Goal: Transaction & Acquisition: Purchase product/service

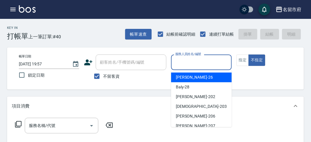
click at [214, 62] on input "服務人員姓名/編號" at bounding box center [201, 62] width 55 height 10
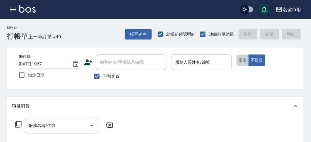
click at [238, 61] on button "指定" at bounding box center [243, 60] width 13 height 11
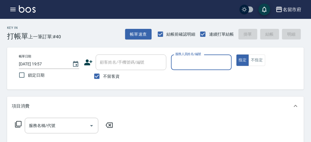
click at [207, 64] on input "服務人員姓名/編號" at bounding box center [201, 62] width 55 height 10
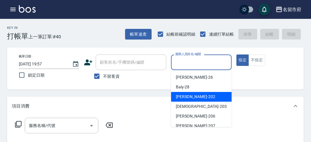
click at [199, 95] on div "[PERSON_NAME] -202" at bounding box center [201, 97] width 61 height 10
type input "[PERSON_NAME]-202"
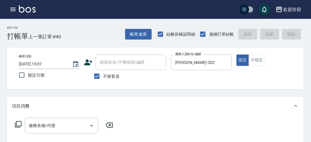
click at [15, 122] on icon at bounding box center [18, 124] width 7 height 7
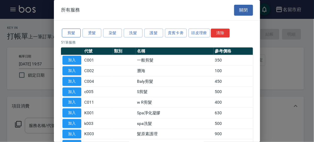
drag, startPoint x: 65, startPoint y: 26, endPoint x: 74, endPoint y: 34, distance: 11.9
click at [74, 35] on button "剪髮" at bounding box center [71, 33] width 19 height 9
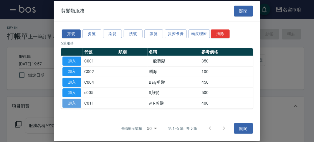
click at [74, 102] on button "加入" at bounding box center [71, 103] width 19 height 9
type input "w R剪髮(C011)"
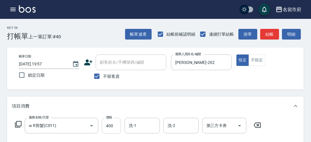
click at [108, 128] on input "400" at bounding box center [111, 126] width 19 height 16
type input "700"
click at [265, 36] on button "結帳" at bounding box center [269, 34] width 19 height 11
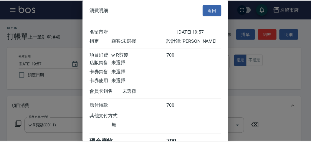
scroll to position [33, 0]
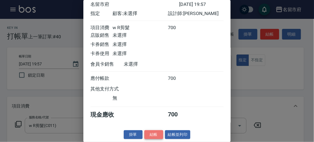
drag, startPoint x: 147, startPoint y: 135, endPoint x: 172, endPoint y: 139, distance: 25.4
click at [147, 135] on button "結帳" at bounding box center [153, 134] width 19 height 9
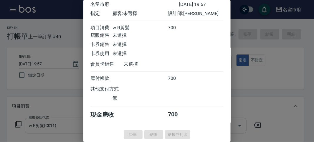
type input "[DATE] 20:31"
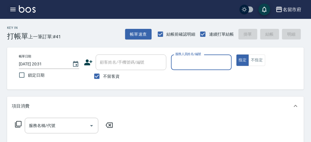
click at [14, 9] on icon "button" at bounding box center [12, 10] width 5 height 4
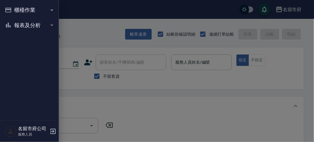
click at [14, 9] on button "櫃檯作業" at bounding box center [29, 9] width 54 height 15
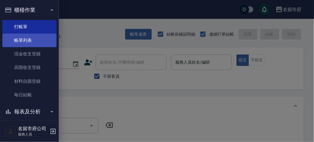
click at [27, 42] on link "帳單列表" at bounding box center [29, 41] width 54 height 14
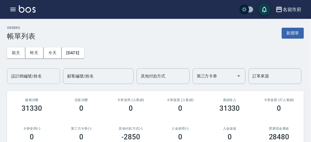
click at [41, 81] on div "設計師編號/姓名" at bounding box center [33, 76] width 53 height 16
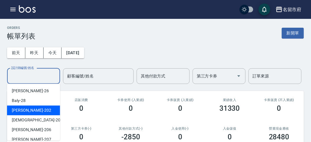
drag, startPoint x: 36, startPoint y: 111, endPoint x: 34, endPoint y: 107, distance: 4.3
click at [36, 110] on div "[PERSON_NAME] -202" at bounding box center [33, 110] width 53 height 10
type input "[PERSON_NAME]-202"
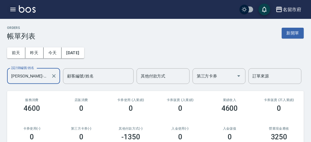
click at [14, 10] on icon "button" at bounding box center [12, 9] width 7 height 7
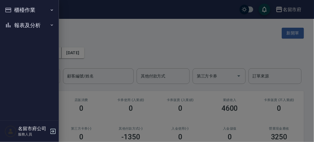
click at [18, 22] on button "報表及分析" at bounding box center [29, 25] width 54 height 15
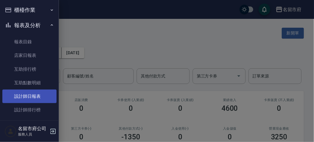
drag, startPoint x: 32, startPoint y: 96, endPoint x: 29, endPoint y: 95, distance: 4.0
click at [32, 97] on link "設計師日報表" at bounding box center [29, 97] width 54 height 14
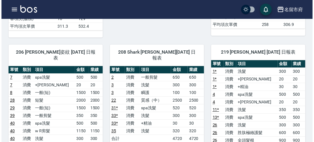
scroll to position [409, 0]
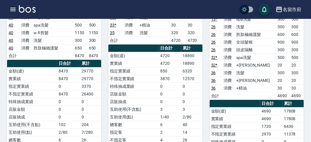
click at [13, 9] on icon "button" at bounding box center [12, 10] width 5 height 4
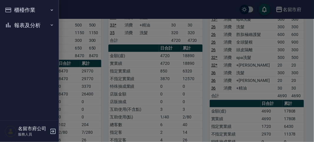
click at [14, 9] on nav "櫃檯作業 打帳單 帳單列表 現金收支登錄 高階收支登錄 材料自購登錄 每日結帳 報表及分析 報表目錄 店家日報表 互助排行榜 互助點數明細 設計師日報表 設計…" at bounding box center [29, 60] width 59 height 121
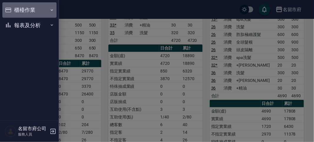
click at [34, 6] on button "櫃檯作業" at bounding box center [29, 9] width 54 height 15
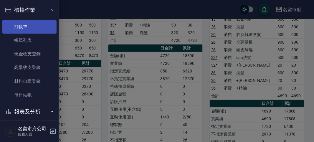
click at [37, 27] on link "打帳單" at bounding box center [29, 27] width 54 height 14
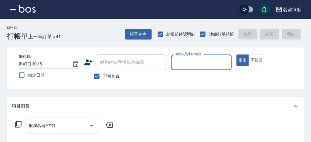
click at [183, 61] on input "服務人員姓名/編號" at bounding box center [201, 62] width 55 height 10
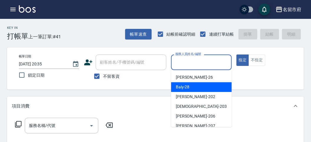
drag, startPoint x: 180, startPoint y: 88, endPoint x: 99, endPoint y: 98, distance: 81.3
click at [179, 87] on span "Baly -28" at bounding box center [183, 87] width 14 height 6
type input "Baly-28"
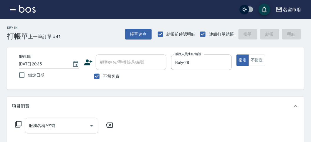
click at [17, 123] on icon at bounding box center [18, 124] width 7 height 7
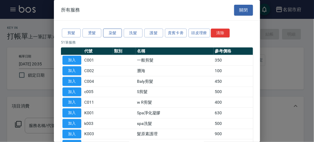
click at [115, 32] on button "染髮" at bounding box center [112, 33] width 19 height 9
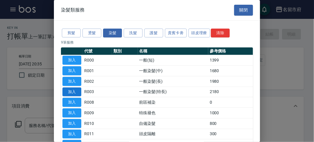
drag, startPoint x: 71, startPoint y: 72, endPoint x: 72, endPoint y: 90, distance: 18.9
click at [71, 71] on button "加入" at bounding box center [71, 70] width 19 height 9
type input "一般染髮(中)(R001)"
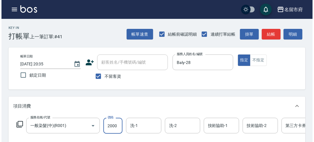
scroll to position [178, 0]
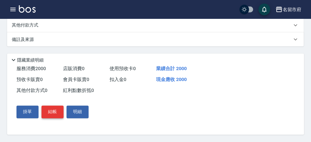
type input "2000"
click at [49, 112] on button "結帳" at bounding box center [53, 112] width 22 height 12
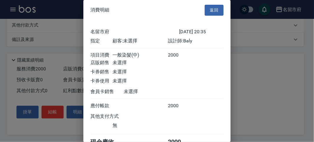
scroll to position [33, 0]
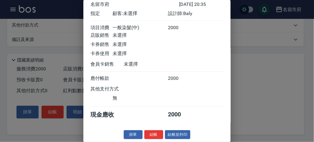
click at [153, 134] on button "結帳" at bounding box center [153, 134] width 19 height 9
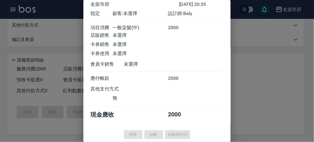
type input "[DATE] 20:41"
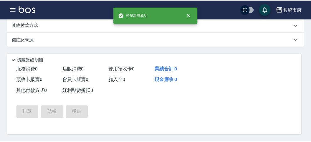
scroll to position [0, 0]
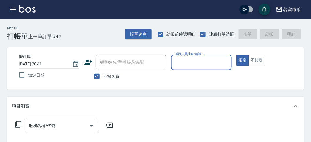
click at [9, 10] on icon "button" at bounding box center [12, 9] width 7 height 7
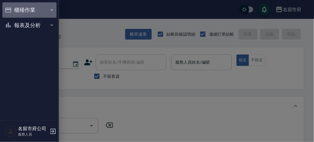
click at [30, 9] on button "櫃檯作業" at bounding box center [29, 9] width 54 height 15
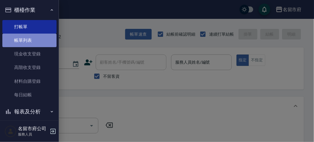
click at [32, 40] on link "帳單列表" at bounding box center [29, 41] width 54 height 14
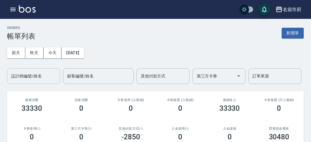
click at [39, 77] on input "設計師編號/姓名" at bounding box center [34, 76] width 48 height 10
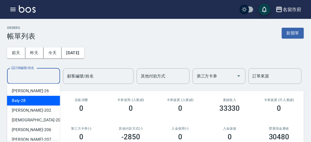
click at [40, 96] on div "Baly -28" at bounding box center [33, 101] width 53 height 10
type input "Baly-28"
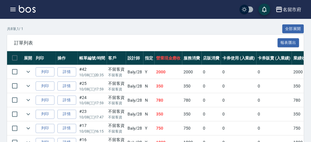
scroll to position [164, 0]
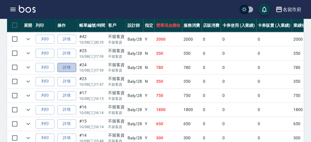
click at [60, 65] on link "詳情" at bounding box center [66, 67] width 19 height 9
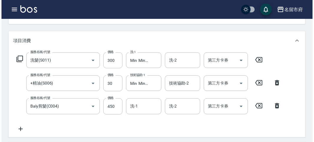
scroll to position [131, 0]
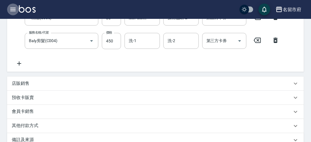
click at [14, 10] on icon "button" at bounding box center [12, 9] width 7 height 7
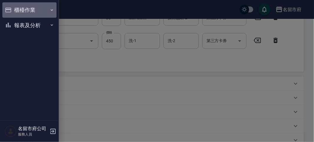
click at [24, 15] on button "櫃檯作業" at bounding box center [29, 9] width 54 height 15
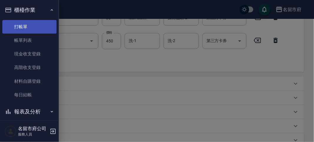
click at [28, 31] on link "打帳單" at bounding box center [29, 27] width 54 height 14
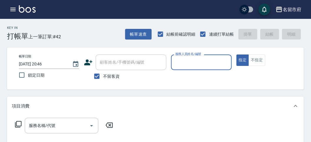
click at [196, 62] on input "服務人員姓名/編號" at bounding box center [201, 62] width 55 height 10
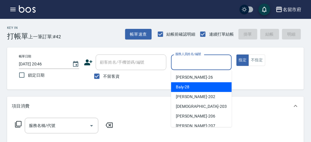
click at [185, 89] on span "Baly -28" at bounding box center [183, 87] width 14 height 6
type input "Baly-28"
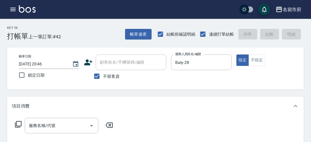
click at [19, 122] on icon at bounding box center [18, 124] width 7 height 7
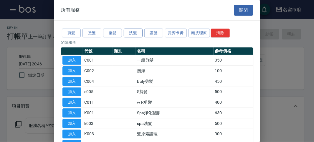
click at [135, 32] on button "洗髮" at bounding box center [133, 33] width 19 height 9
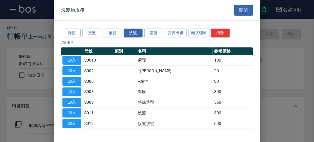
click at [73, 108] on button "加入" at bounding box center [71, 112] width 19 height 9
type input "洗髮(S011)"
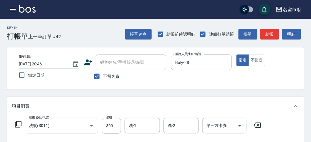
click at [19, 123] on icon at bounding box center [18, 124] width 7 height 7
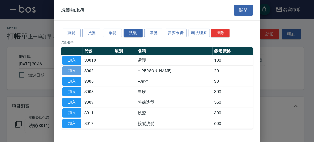
click at [69, 68] on button "加入" at bounding box center [71, 70] width 19 height 9
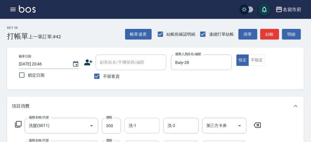
click at [140, 124] on input "洗-1" at bounding box center [142, 126] width 30 height 10
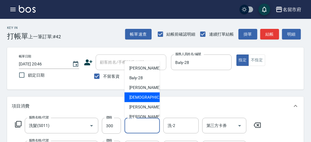
scroll to position [64, 0]
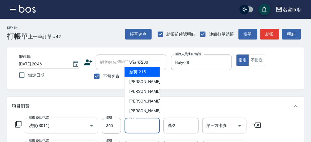
click at [145, 75] on span "妝英 -215" at bounding box center [137, 72] width 16 height 6
type input "妝英-215"
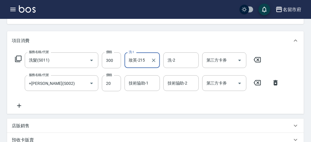
scroll to position [33, 0]
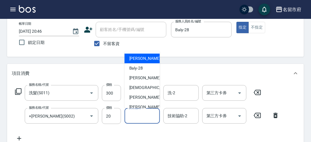
click at [135, 114] on input "技術協助-1" at bounding box center [142, 116] width 30 height 10
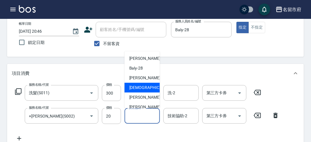
scroll to position [64, 0]
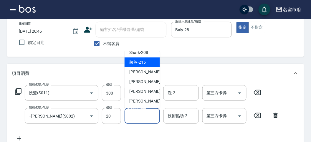
click at [143, 65] on span "妝英 -215" at bounding box center [137, 62] width 16 height 6
type input "妝英-215"
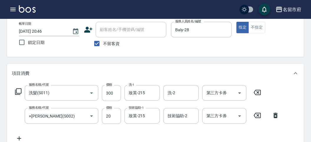
click at [18, 91] on icon at bounding box center [18, 91] width 7 height 7
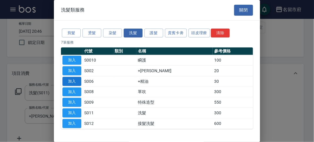
drag, startPoint x: 72, startPoint y: 71, endPoint x: 70, endPoint y: 77, distance: 6.5
click at [70, 77] on tbody "加入 S0010 瞬護 100 加入 S002 +潤絲 20 加入 S006 +精油 30 加入 S008 單吹 300 加入 S009 特殊造型 550 加…" at bounding box center [157, 92] width 192 height 74
click at [70, 79] on button "加入" at bounding box center [71, 81] width 19 height 9
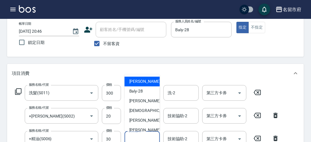
click at [142, 136] on input "技術協助-1" at bounding box center [142, 139] width 30 height 10
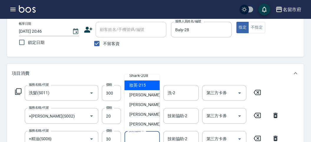
click at [143, 85] on span "妝英 -215" at bounding box center [137, 85] width 16 height 6
type input "妝英-215"
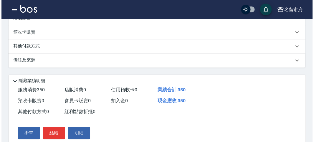
scroll to position [218, 0]
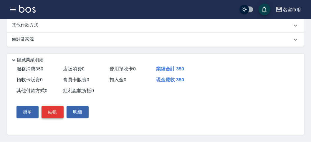
drag, startPoint x: 52, startPoint y: 112, endPoint x: 57, endPoint y: 110, distance: 5.6
click at [53, 112] on button "結帳" at bounding box center [53, 112] width 22 height 12
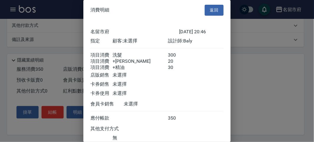
scroll to position [46, 0]
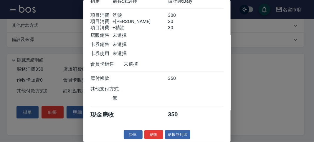
drag, startPoint x: 151, startPoint y: 133, endPoint x: 151, endPoint y: 104, distance: 28.9
click at [149, 124] on div "消費明細 返回 名留市府 [DATE] 20:46 指定 顧客: 未選擇 設計師: Baly 項目消費 洗髮 300 項目消費 +潤絲 20 項目消費 +精油…" at bounding box center [156, 71] width 147 height 142
click at [149, 132] on button "結帳" at bounding box center [153, 134] width 19 height 9
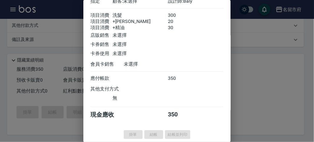
type input "[DATE] 20:48"
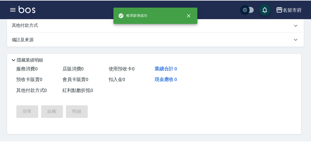
scroll to position [0, 0]
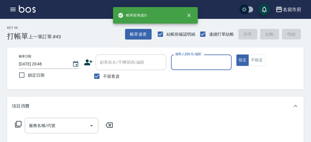
click at [191, 62] on input "服務人員姓名/編號" at bounding box center [201, 62] width 55 height 10
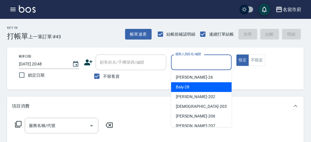
click at [184, 85] on span "Baly -28" at bounding box center [183, 87] width 14 height 6
type input "Baly-28"
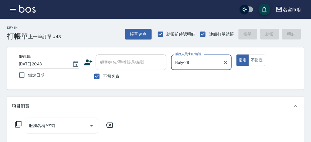
click at [53, 126] on input "服務名稱/代號" at bounding box center [57, 126] width 60 height 10
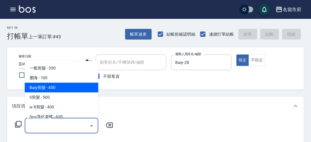
click at [51, 87] on span "Baly剪髮 - 450" at bounding box center [62, 88] width 74 height 10
type input "Baly剪髮(C004)"
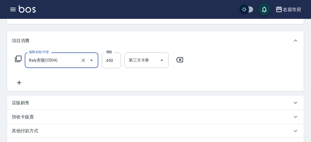
scroll to position [164, 0]
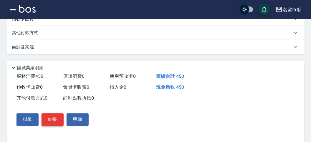
click at [56, 120] on button "結帳" at bounding box center [53, 119] width 22 height 12
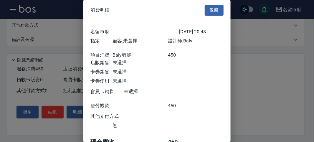
scroll to position [33, 0]
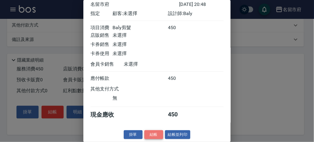
click at [155, 133] on button "結帳" at bounding box center [153, 134] width 19 height 9
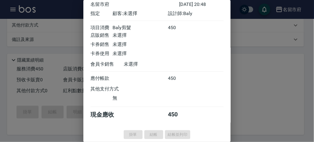
type input "[DATE] 20:49"
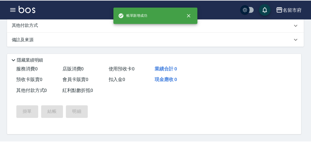
scroll to position [0, 0]
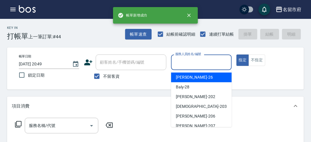
drag, startPoint x: 184, startPoint y: 61, endPoint x: 186, endPoint y: 72, distance: 11.0
click at [185, 62] on input "服務人員姓名/編號" at bounding box center [201, 62] width 55 height 10
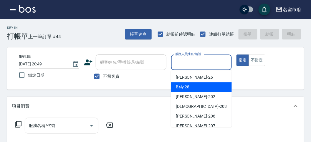
click at [187, 85] on span "Baly -28" at bounding box center [183, 87] width 14 height 6
type input "Baly-28"
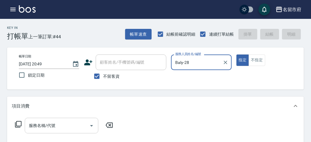
click at [40, 128] on input "服務名稱/代號" at bounding box center [57, 126] width 60 height 10
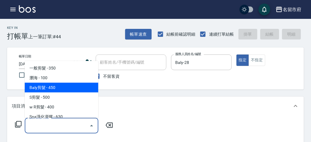
click at [54, 86] on span "Baly剪髮 - 450" at bounding box center [62, 88] width 74 height 10
type input "Baly剪髮(C004)"
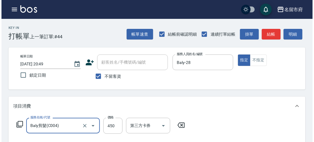
scroll to position [172, 0]
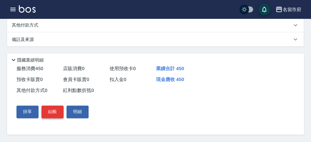
click at [49, 109] on button "結帳" at bounding box center [53, 112] width 22 height 12
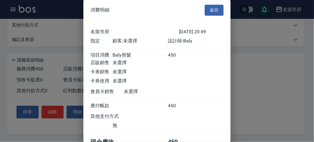
scroll to position [33, 0]
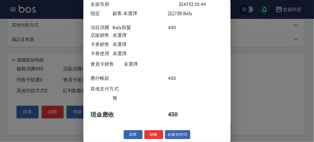
drag, startPoint x: 151, startPoint y: 136, endPoint x: 151, endPoint y: 132, distance: 3.6
click at [151, 135] on button "結帳" at bounding box center [153, 134] width 19 height 9
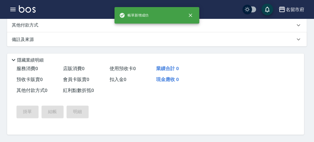
scroll to position [0, 0]
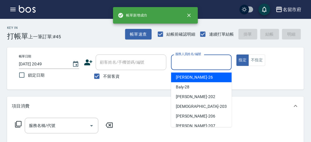
drag, startPoint x: 194, startPoint y: 61, endPoint x: 194, endPoint y: 73, distance: 11.8
click at [194, 61] on input "服務人員姓名/編號" at bounding box center [201, 62] width 55 height 10
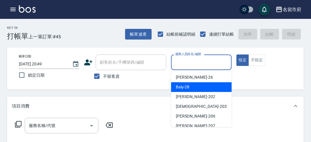
click at [190, 88] on div "Baly -28" at bounding box center [201, 87] width 61 height 10
type input "Baly-28"
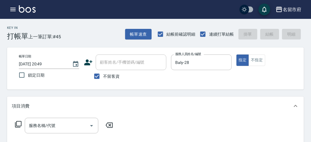
click at [18, 123] on icon at bounding box center [18, 124] width 7 height 7
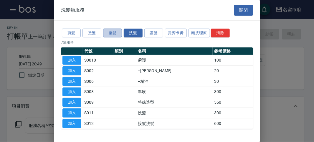
click at [110, 30] on button "染髮" at bounding box center [112, 33] width 19 height 9
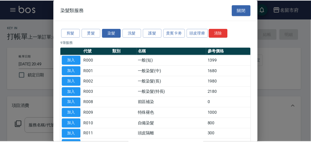
scroll to position [39, 0]
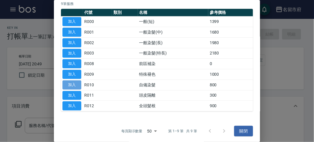
drag, startPoint x: 75, startPoint y: 82, endPoint x: 87, endPoint y: 85, distance: 12.0
click at [76, 82] on button "加入" at bounding box center [71, 84] width 19 height 9
type input "自備染髮(R010)"
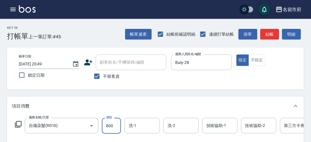
click at [115, 124] on input "800" at bounding box center [111, 126] width 19 height 16
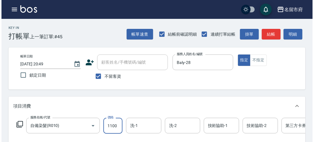
scroll to position [178, 0]
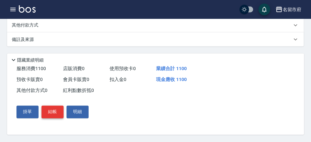
type input "1100"
drag, startPoint x: 49, startPoint y: 113, endPoint x: 62, endPoint y: 107, distance: 13.5
click at [49, 112] on button "結帳" at bounding box center [53, 112] width 22 height 12
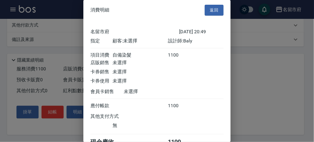
scroll to position [33, 0]
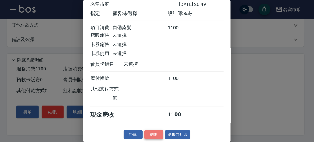
click at [151, 135] on button "結帳" at bounding box center [153, 134] width 19 height 9
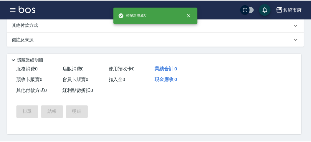
scroll to position [0, 0]
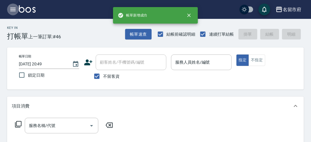
click at [11, 10] on icon "button" at bounding box center [12, 9] width 7 height 7
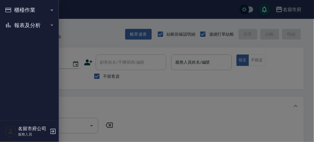
click at [11, 10] on button "櫃檯作業" at bounding box center [29, 9] width 54 height 15
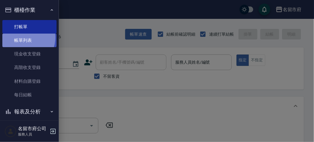
click at [24, 38] on link "帳單列表" at bounding box center [29, 41] width 54 height 14
click at [23, 37] on link "帳單列表" at bounding box center [29, 41] width 54 height 14
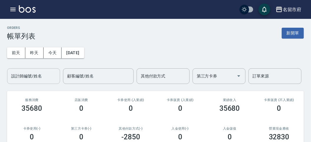
click at [31, 76] on div "設計師編號/姓名 設計師編號/姓名" at bounding box center [33, 76] width 53 height 16
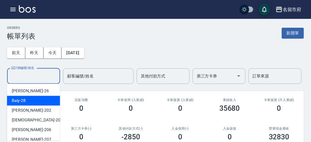
click at [26, 99] on div "Baly -28" at bounding box center [33, 101] width 53 height 10
type input "Baly-28"
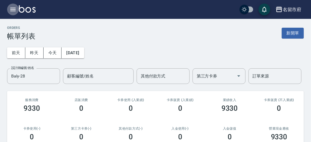
click at [14, 10] on icon "button" at bounding box center [12, 9] width 7 height 7
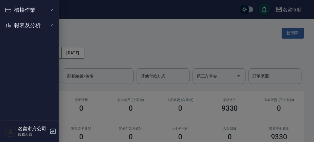
click at [14, 10] on div "櫃檯作業 打帳單 帳單列表 現金收支登錄 高階收支登錄 材料自購登錄 每日結帳 報表及分析 報表目錄 店家日報表 互助排行榜 互助點數明細 設計師日報表 設計…" at bounding box center [29, 71] width 59 height 142
click at [27, 14] on button "櫃檯作業" at bounding box center [29, 9] width 54 height 15
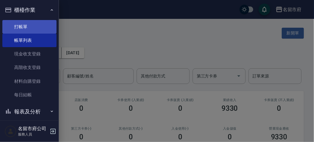
click at [30, 27] on link "打帳單" at bounding box center [29, 27] width 54 height 14
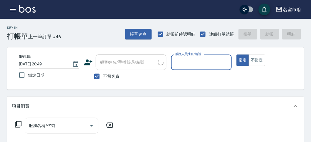
click at [181, 63] on input "服務人員姓名/編號" at bounding box center [201, 62] width 55 height 10
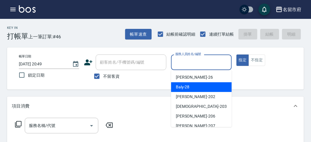
drag, startPoint x: 184, startPoint y: 85, endPoint x: 102, endPoint y: 104, distance: 84.4
click at [184, 85] on span "Baly -28" at bounding box center [183, 87] width 14 height 6
type input "Baly-28"
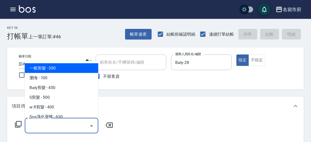
click at [57, 123] on input "服務名稱/代號" at bounding box center [57, 126] width 60 height 10
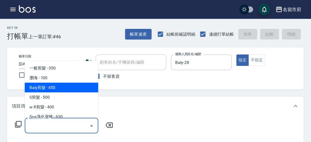
click at [45, 90] on span "Baly剪髮 - 450" at bounding box center [62, 88] width 74 height 10
type input "Baly剪髮(C004)"
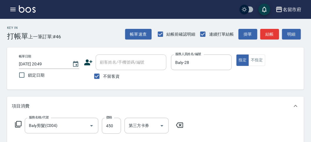
click at [19, 122] on icon at bounding box center [18, 124] width 7 height 7
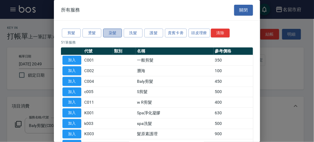
click at [112, 34] on button "染髮" at bounding box center [112, 33] width 19 height 9
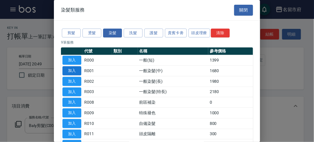
click at [74, 69] on button "加入" at bounding box center [71, 70] width 19 height 9
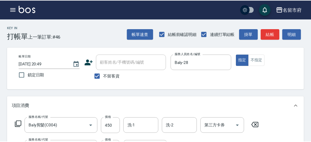
scroll to position [77, 0]
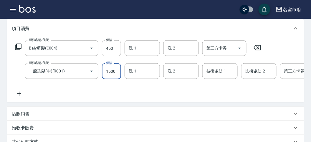
type input "1500"
click at [19, 45] on icon at bounding box center [18, 46] width 7 height 7
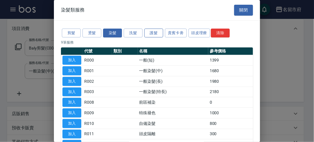
click at [159, 32] on button "護髮" at bounding box center [153, 33] width 19 height 9
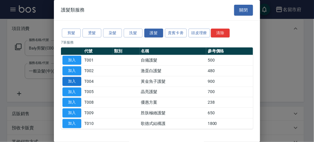
click at [75, 80] on button "加入" at bounding box center [71, 81] width 19 height 9
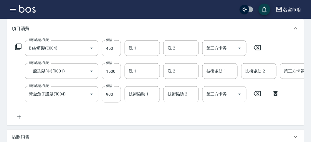
click at [217, 94] on input "第三方卡券" at bounding box center [220, 94] width 30 height 10
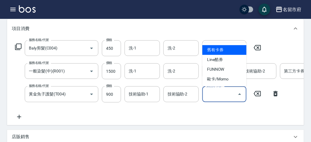
click at [214, 52] on span "舊有卡券" at bounding box center [224, 50] width 44 height 10
type input "舊有卡券"
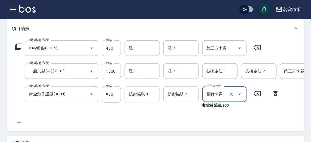
click at [144, 93] on input "技術協助-1" at bounding box center [142, 94] width 30 height 10
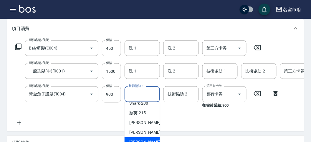
scroll to position [110, 0]
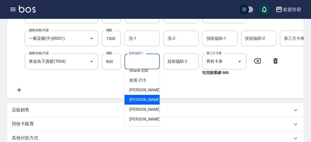
click at [143, 102] on span "Min Min -218" at bounding box center [148, 100] width 39 height 6
type input "Min Min-218"
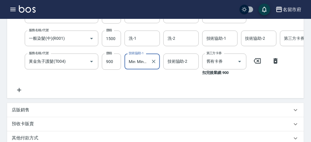
scroll to position [77, 0]
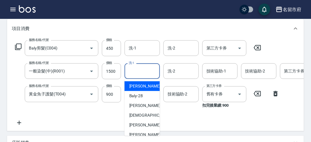
click at [140, 71] on input "洗-1" at bounding box center [142, 71] width 30 height 10
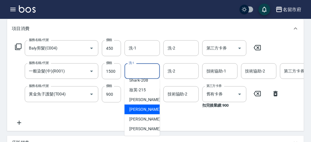
scroll to position [110, 0]
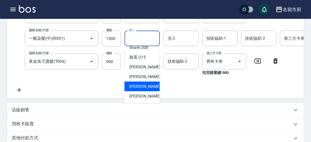
click at [145, 86] on span "[PERSON_NAME] -219" at bounding box center [148, 86] width 39 height 6
type input "[PERSON_NAME]-219"
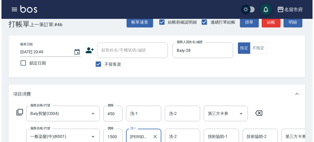
scroll to position [230, 0]
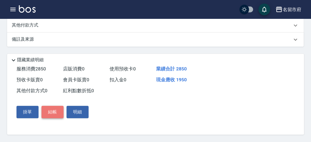
click at [58, 115] on button "結帳" at bounding box center [53, 112] width 22 height 12
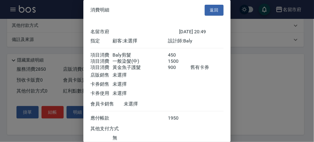
scroll to position [46, 0]
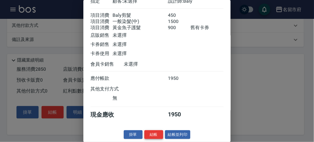
click at [148, 136] on button "結帳" at bounding box center [153, 134] width 19 height 9
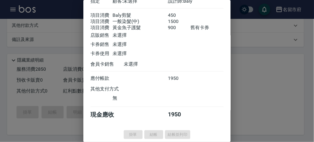
type input "[DATE] 20:50"
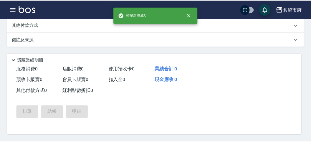
scroll to position [0, 0]
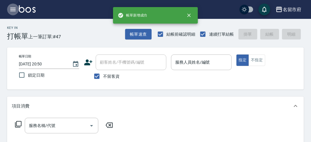
click at [12, 8] on icon "button" at bounding box center [12, 10] width 5 height 4
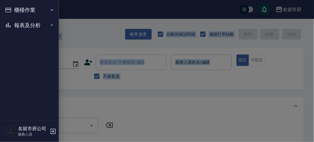
click at [12, 8] on div "櫃檯作業 打帳單 帳單列表 現金收支登錄 高階收支登錄 材料自購登錄 每日結帳 報表及分析 報表目錄 店家日報表 互助排行榜 互助點數明細 設計師日報表 設計…" at bounding box center [29, 71] width 59 height 142
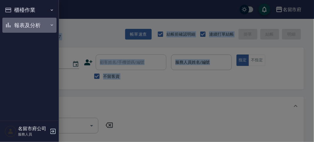
click at [30, 27] on button "報表及分析" at bounding box center [29, 25] width 54 height 15
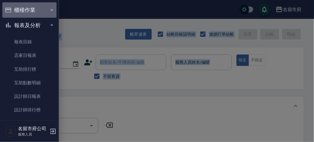
click at [32, 15] on button "櫃檯作業" at bounding box center [29, 9] width 54 height 15
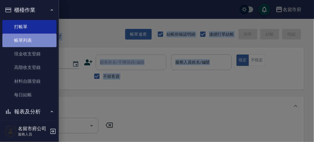
click at [30, 41] on link "帳單列表" at bounding box center [29, 41] width 54 height 14
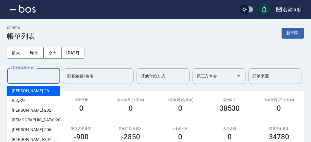
click at [28, 71] on input "設計師編號/姓名" at bounding box center [34, 76] width 48 height 10
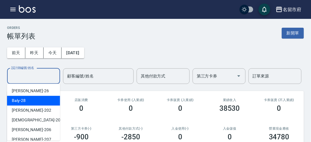
click at [27, 99] on div "Baly -28" at bounding box center [33, 101] width 53 height 10
click at [42, 72] on input "Baly-28" at bounding box center [29, 76] width 39 height 10
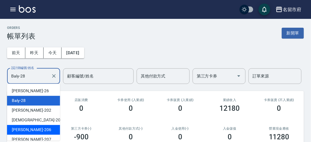
click at [29, 128] on span "[PERSON_NAME] -206" at bounding box center [31, 130] width 39 height 6
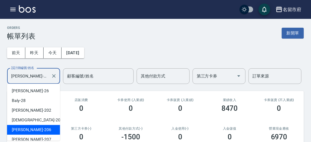
click at [39, 77] on input "[PERSON_NAME]-206" at bounding box center [29, 76] width 39 height 10
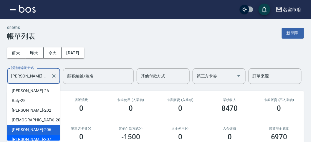
scroll to position [64, 0]
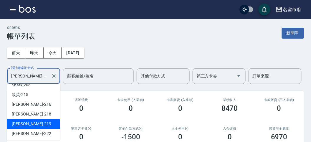
click at [32, 125] on span "[PERSON_NAME] -219" at bounding box center [31, 124] width 39 height 6
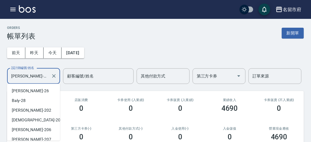
click at [42, 74] on input "[PERSON_NAME]-219" at bounding box center [29, 76] width 39 height 10
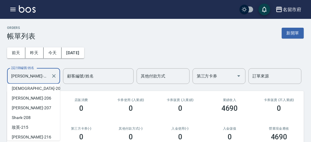
scroll to position [0, 0]
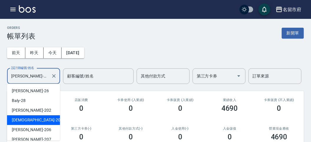
click at [38, 120] on div "聖德 -203" at bounding box center [33, 120] width 53 height 10
type input "聖德-203"
click at [42, 75] on input "聖德-203" at bounding box center [29, 76] width 39 height 10
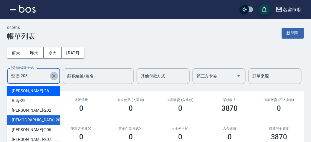
click at [53, 76] on icon "Clear" at bounding box center [54, 76] width 6 height 6
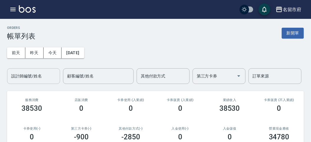
drag, startPoint x: 133, startPoint y: 35, endPoint x: 136, endPoint y: 29, distance: 6.5
click at [134, 34] on div "ORDERS 帳單列表 新開單" at bounding box center [155, 33] width 297 height 14
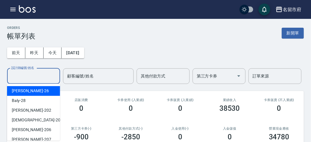
click at [35, 75] on input "設計師編號/姓名" at bounding box center [34, 76] width 48 height 10
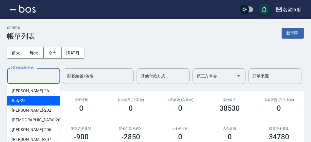
click at [24, 102] on span "Baly -28" at bounding box center [19, 101] width 14 height 6
type input "Baly-28"
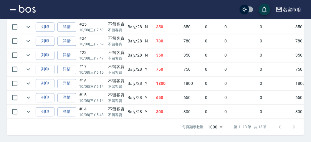
scroll to position [229, 0]
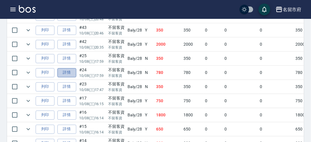
click at [67, 69] on link "詳情" at bounding box center [66, 72] width 19 height 9
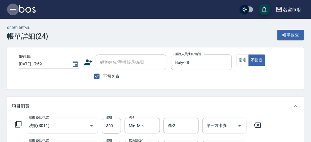
click at [14, 8] on icon "button" at bounding box center [12, 9] width 7 height 7
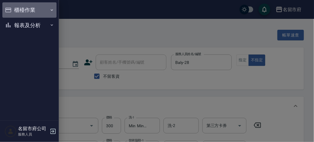
click at [14, 8] on button "櫃檯作業" at bounding box center [29, 9] width 54 height 15
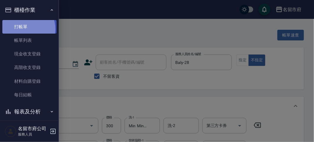
click at [22, 29] on link "打帳單" at bounding box center [29, 27] width 54 height 14
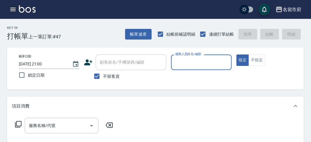
click at [13, 9] on icon "button" at bounding box center [12, 9] width 7 height 7
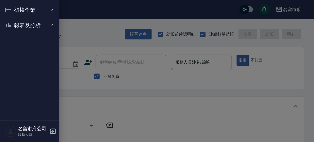
click at [13, 9] on button "櫃檯作業" at bounding box center [29, 9] width 54 height 15
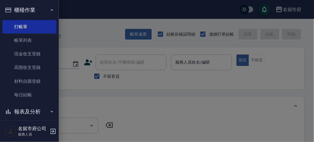
click at [27, 113] on button "報表及分析" at bounding box center [29, 111] width 54 height 15
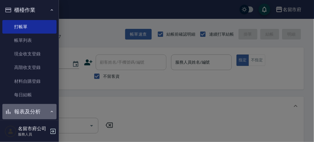
click at [33, 110] on button "報表及分析" at bounding box center [29, 111] width 54 height 15
click at [27, 111] on button "報表及分析" at bounding box center [29, 111] width 54 height 15
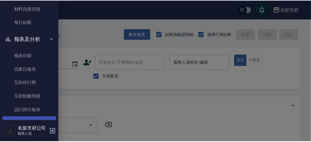
scroll to position [105, 0]
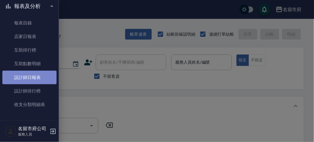
click at [37, 79] on link "設計師日報表" at bounding box center [29, 78] width 54 height 14
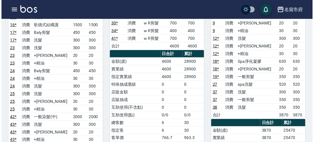
scroll to position [33, 0]
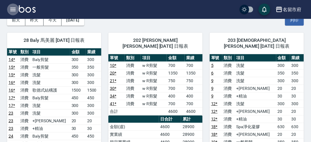
click at [10, 9] on icon "button" at bounding box center [12, 9] width 7 height 7
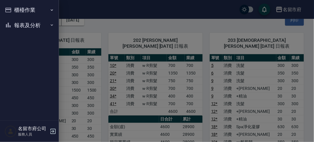
click at [12, 9] on div "櫃檯作業 打帳單 帳單列表 現金收支登錄 高階收支登錄 材料自購登錄 每日結帳 報表及分析 報表目錄 店家日報表 互助排行榜 互助點數明細 設計師日報表 設計…" at bounding box center [29, 71] width 59 height 142
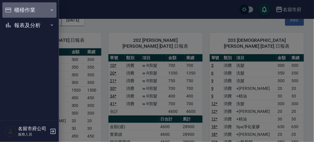
click at [23, 11] on button "櫃檯作業" at bounding box center [29, 9] width 54 height 15
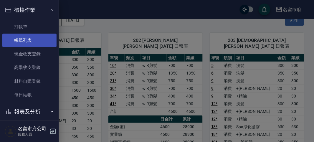
click at [34, 40] on link "帳單列表" at bounding box center [29, 41] width 54 height 14
click at [33, 39] on link "帳單列表" at bounding box center [29, 41] width 54 height 14
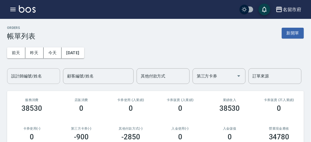
click at [30, 79] on input "設計師編號/姓名" at bounding box center [34, 76] width 48 height 10
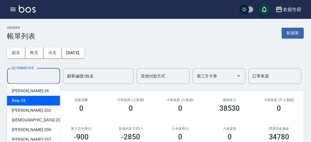
click at [26, 101] on div "Baly -28" at bounding box center [33, 101] width 53 height 10
type input "Baly-28"
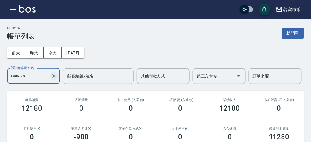
click at [52, 73] on icon "Clear" at bounding box center [54, 76] width 6 height 6
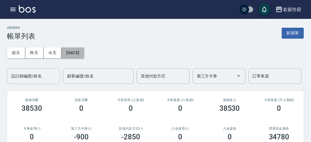
click at [74, 48] on button "[DATE]" at bounding box center [73, 52] width 22 height 11
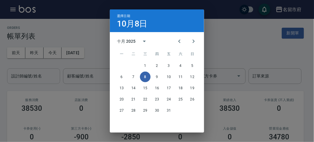
click at [13, 9] on div "選擇日期 [DATE] 十月 2025 一 二 三 四 五 六 日 1 2 3 4 5 6 7 8 9 10 11 12 13 14 15 16 17 18 …" at bounding box center [157, 71] width 314 height 142
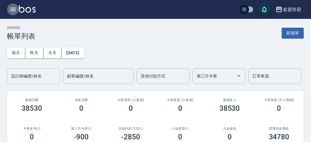
click at [14, 9] on icon "button" at bounding box center [12, 10] width 5 height 4
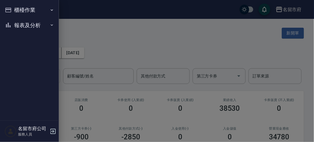
click at [20, 26] on button "報表及分析" at bounding box center [29, 25] width 54 height 15
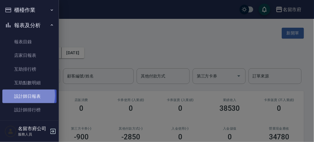
click at [24, 95] on link "設計師日報表" at bounding box center [29, 97] width 54 height 14
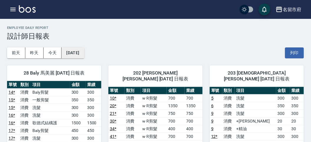
click at [74, 54] on button "[DATE]" at bounding box center [73, 52] width 22 height 11
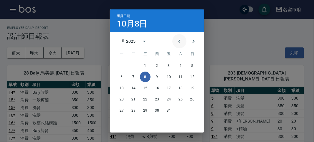
click at [176, 40] on icon "Previous month" at bounding box center [179, 41] width 7 height 7
drag, startPoint x: 119, startPoint y: 110, endPoint x: 121, endPoint y: 105, distance: 4.8
click at [120, 110] on button "29" at bounding box center [121, 110] width 11 height 11
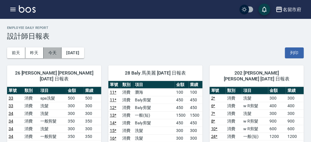
click at [55, 52] on button "今天" at bounding box center [53, 52] width 18 height 11
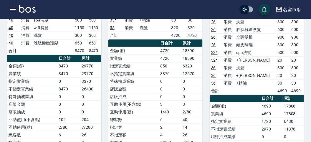
scroll to position [458, 0]
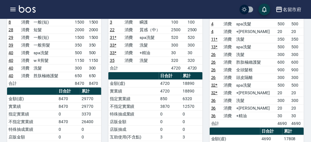
click at [44, 57] on td "w R剪髮" at bounding box center [52, 61] width 41 height 8
click at [24, 57] on td "消費" at bounding box center [26, 61] width 13 height 8
click at [13, 8] on icon "button" at bounding box center [12, 9] width 7 height 7
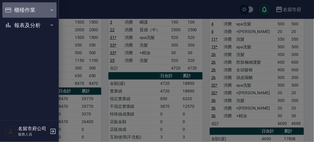
click at [13, 8] on button "櫃檯作業" at bounding box center [29, 9] width 54 height 15
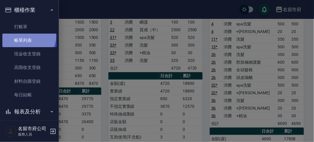
click at [25, 35] on link "帳單列表" at bounding box center [29, 41] width 54 height 14
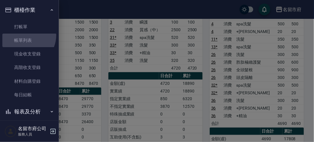
click at [24, 39] on link "帳單列表" at bounding box center [29, 41] width 54 height 14
click at [25, 38] on link "帳單列表" at bounding box center [29, 41] width 54 height 14
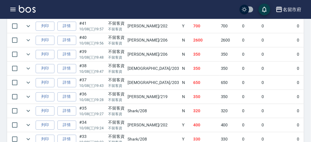
scroll to position [295, 0]
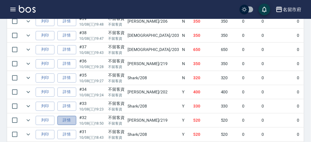
click at [69, 116] on link "詳情" at bounding box center [66, 120] width 19 height 9
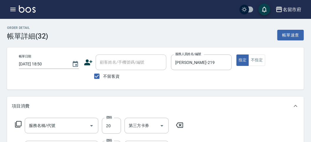
type input "[DATE] 18:50"
checkbox input "true"
type input "[PERSON_NAME]-219"
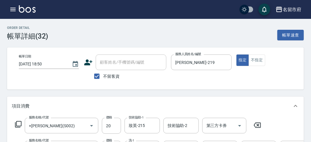
type input "+[PERSON_NAME](S002)"
type input "spa洗髮(k003)"
click at [13, 9] on icon "button" at bounding box center [12, 9] width 7 height 7
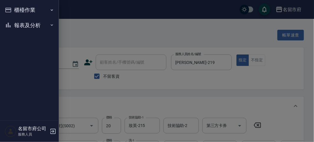
click at [13, 9] on button "櫃檯作業" at bounding box center [29, 9] width 54 height 15
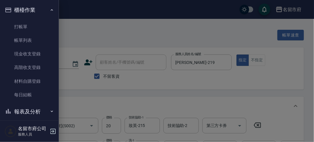
click at [13, 9] on button "櫃檯作業" at bounding box center [29, 9] width 54 height 15
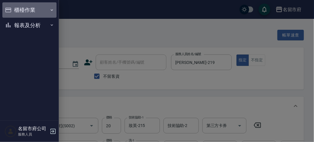
click at [32, 15] on button "櫃檯作業" at bounding box center [29, 9] width 54 height 15
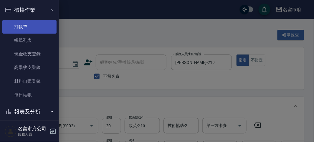
click at [29, 29] on link "打帳單" at bounding box center [29, 27] width 54 height 14
